Goal: Contribute content: Contribute content

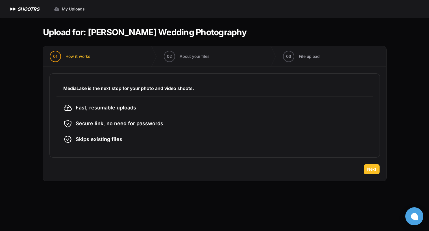
click at [372, 167] on span "Next" at bounding box center [371, 170] width 9 height 6
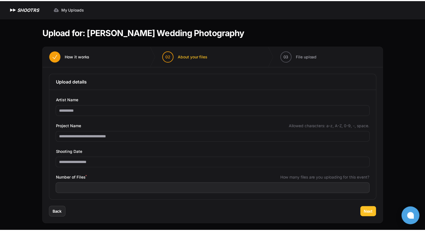
scroll to position [2, 0]
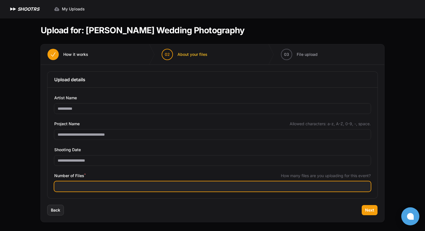
click at [115, 183] on input "Number of Files *" at bounding box center [212, 187] width 317 height 10
type input "****"
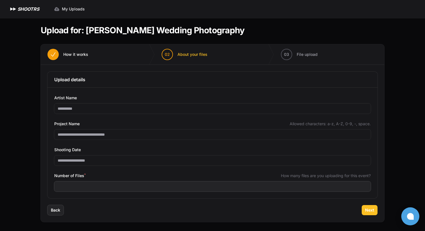
click at [366, 209] on span "Next" at bounding box center [369, 211] width 9 height 6
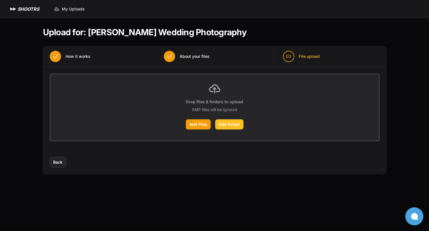
click at [228, 125] on label "Add Folder" at bounding box center [229, 125] width 28 height 10
click at [0, 0] on input "Add Folder" at bounding box center [0, 0] width 0 height 0
